Goal: Task Accomplishment & Management: Use online tool/utility

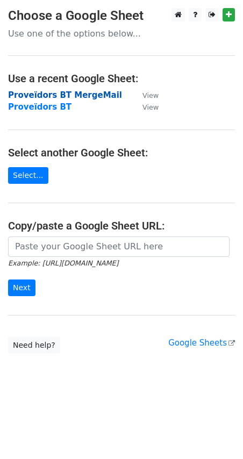
click at [81, 93] on strong "Proveïdors BT MergeMail" at bounding box center [65, 95] width 114 height 10
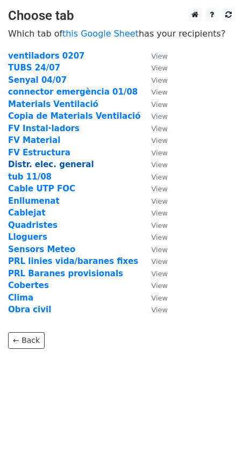
click at [72, 167] on strong "Distr. elec. general" at bounding box center [51, 165] width 86 height 10
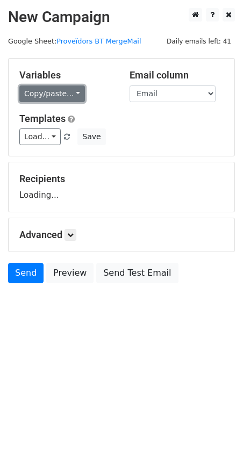
click at [66, 94] on link "Copy/paste..." at bounding box center [52, 94] width 66 height 17
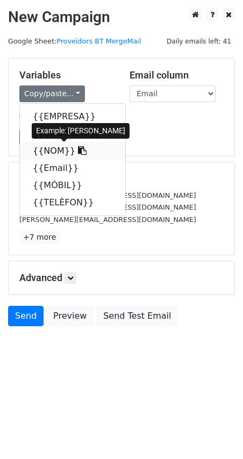
click at [44, 151] on link "{{NOM}}" at bounding box center [72, 151] width 105 height 17
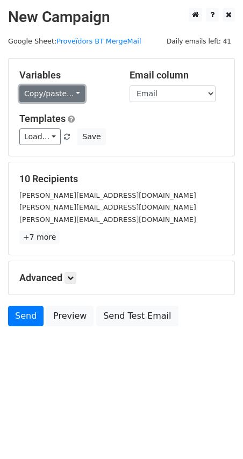
click at [62, 95] on link "Copy/paste..." at bounding box center [52, 94] width 66 height 17
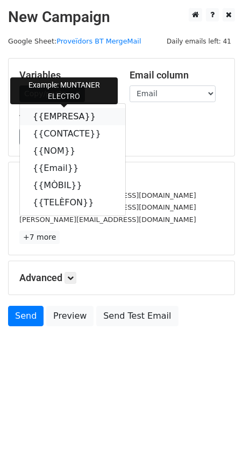
click at [98, 116] on icon at bounding box center [102, 116] width 9 height 9
